Goal: Book appointment/travel/reservation

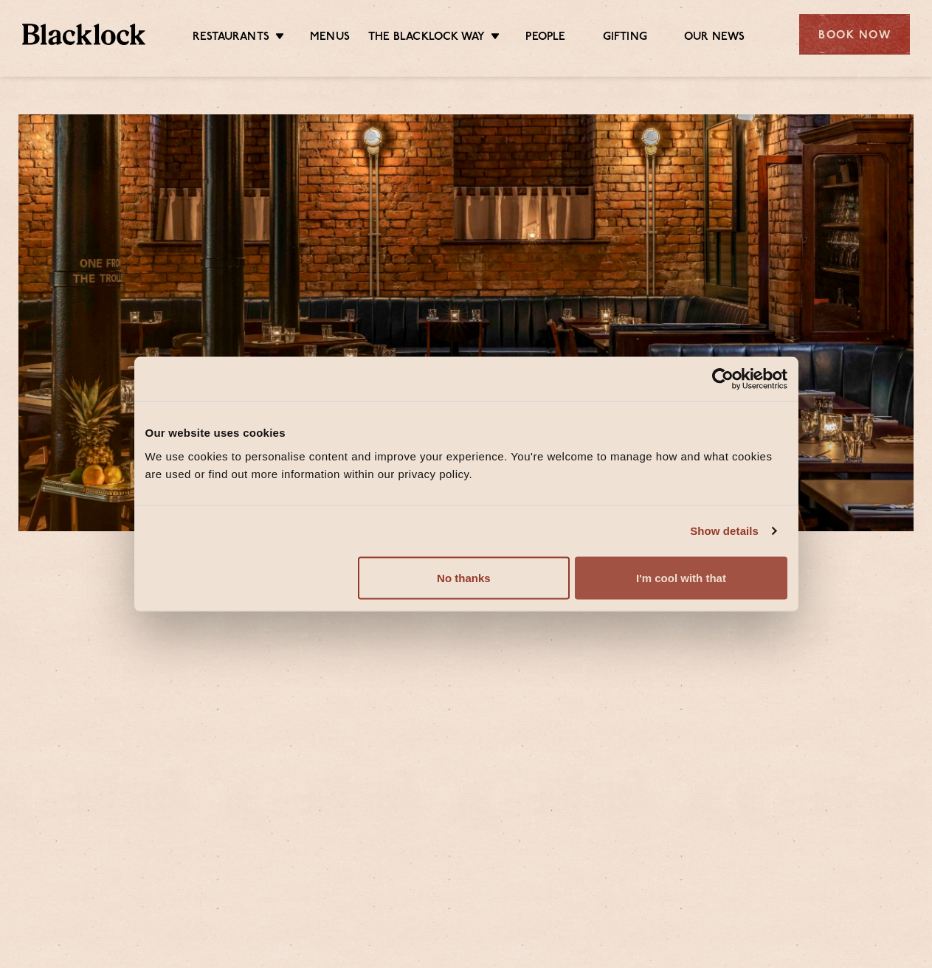
click at [622, 569] on button "I'm cool with that" at bounding box center [681, 577] width 212 height 43
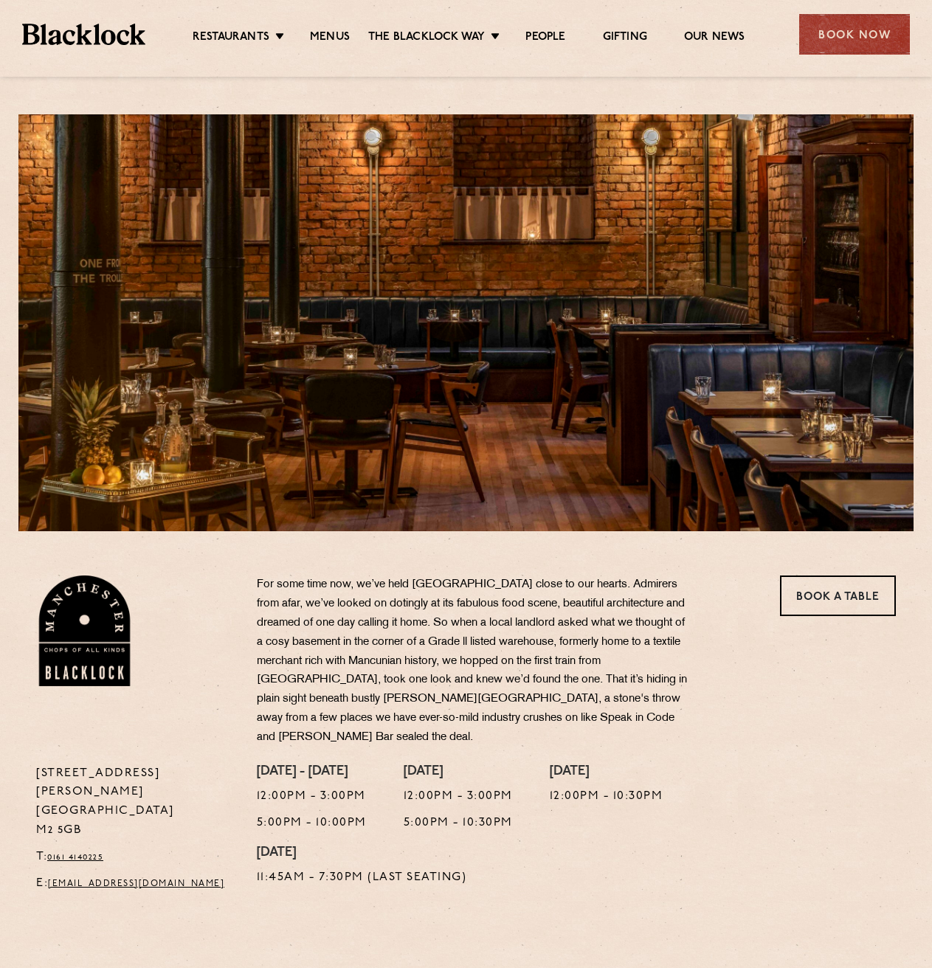
click at [325, 26] on ul "Restaurants [GEOGRAPHIC_DATA] [GEOGRAPHIC_DATA] [GEOGRAPHIC_DATA] [GEOGRAPHIC_D…" at bounding box center [468, 35] width 646 height 24
click at [326, 37] on link "Menus" at bounding box center [330, 38] width 40 height 16
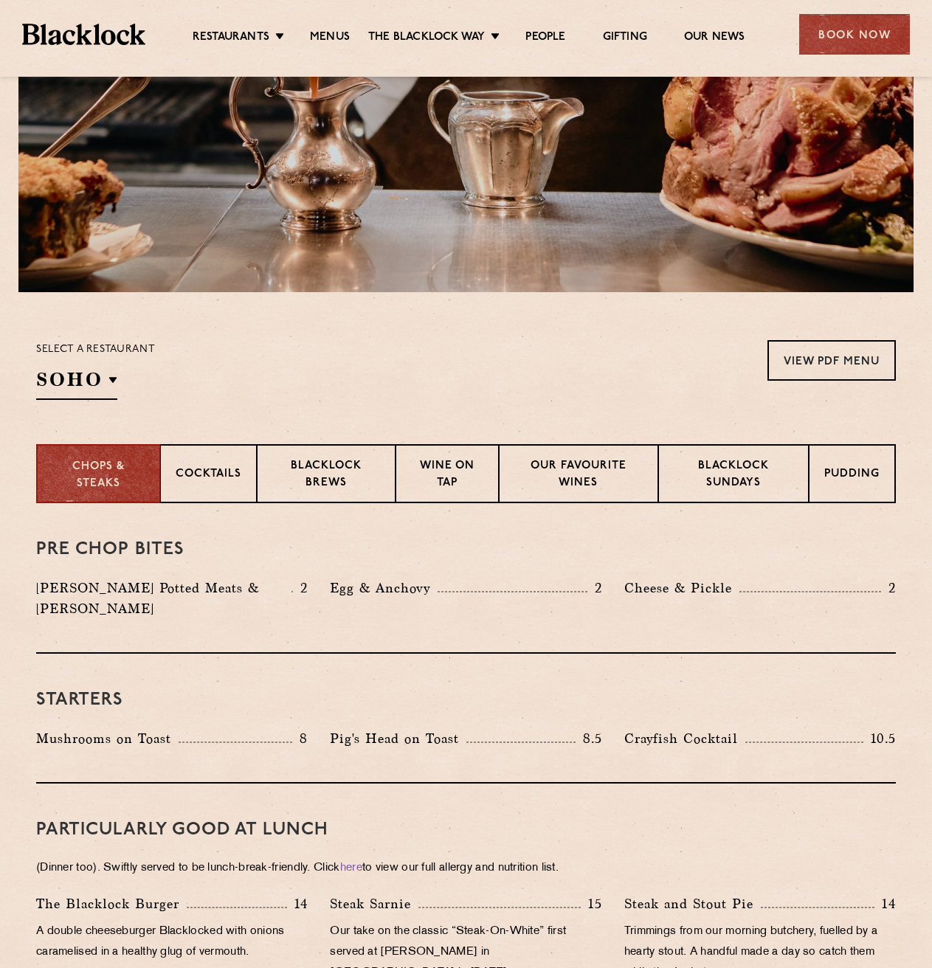
scroll to position [295, 0]
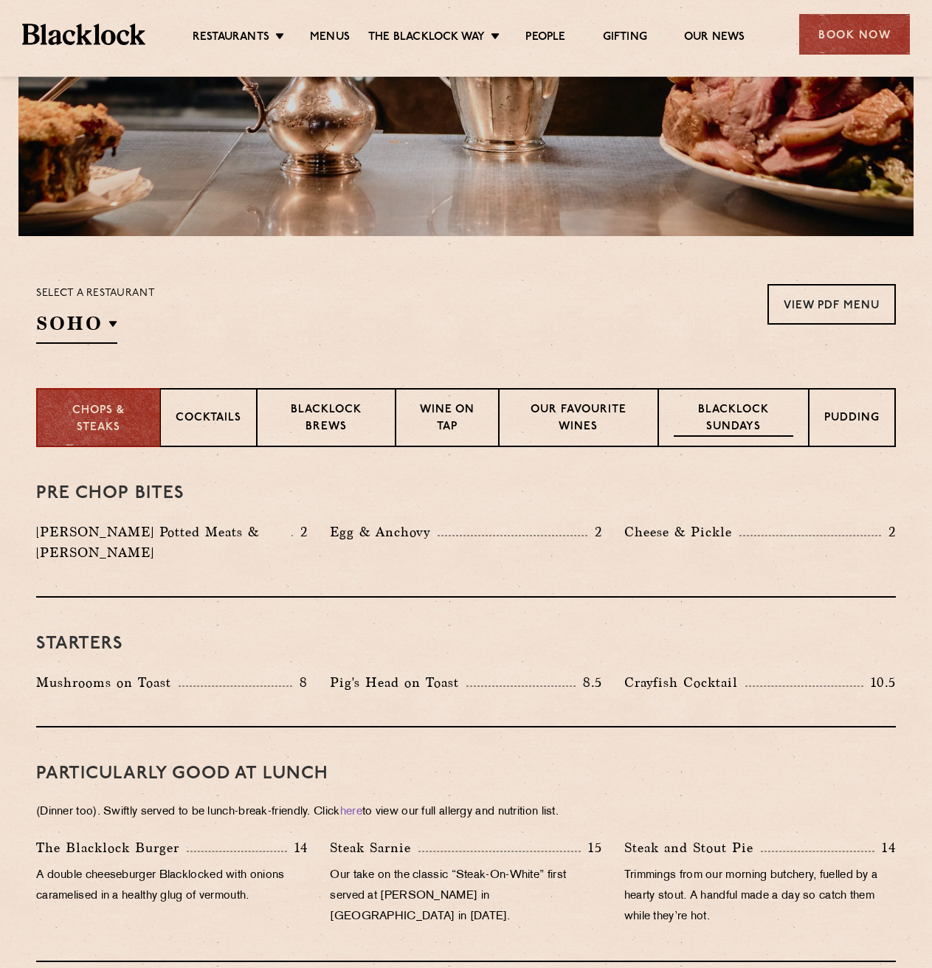
click at [752, 415] on p "Blacklock Sundays" at bounding box center [734, 419] width 120 height 35
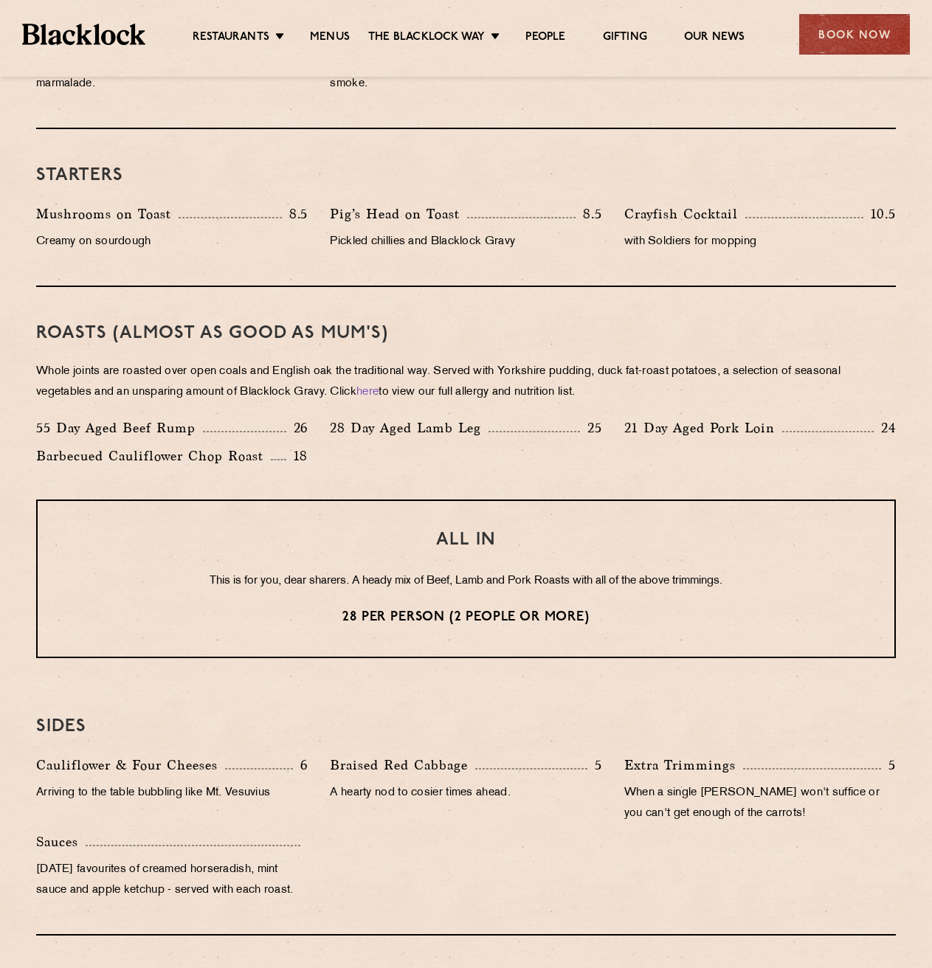
scroll to position [885, 0]
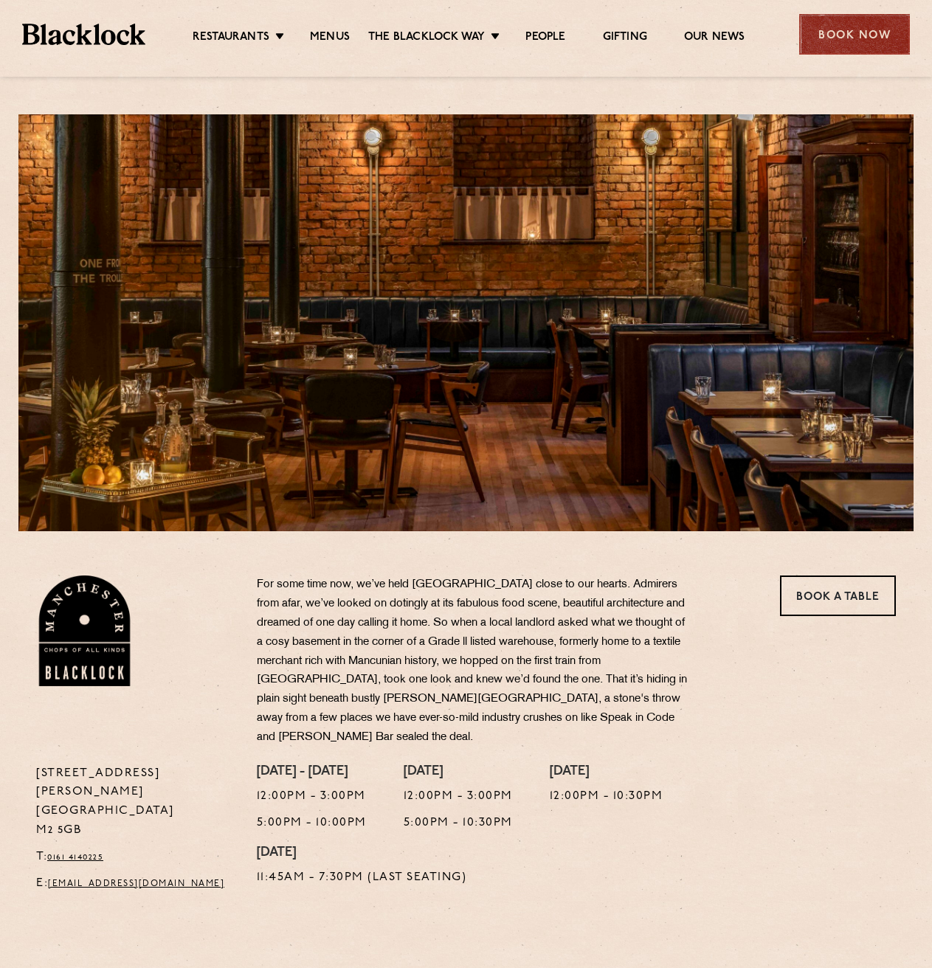
click at [812, 43] on div "Book Now" at bounding box center [854, 34] width 111 height 41
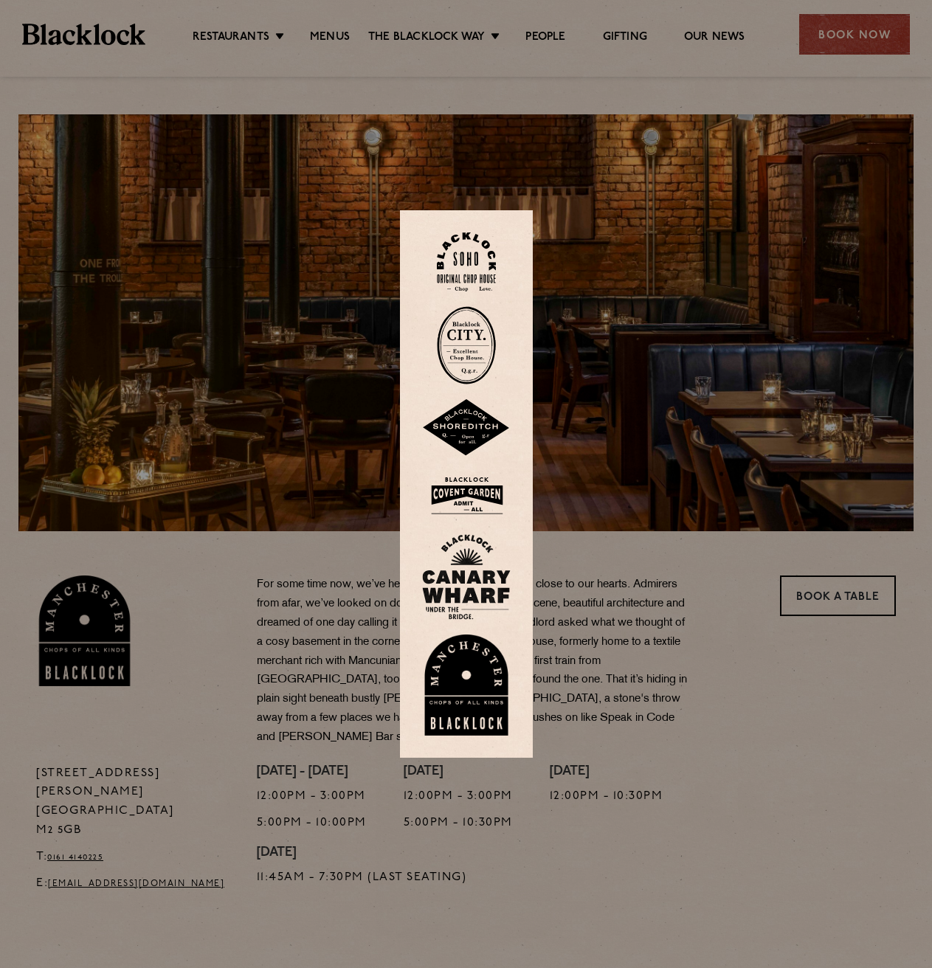
click at [497, 685] on img at bounding box center [466, 685] width 89 height 102
